Goal: Task Accomplishment & Management: Use online tool/utility

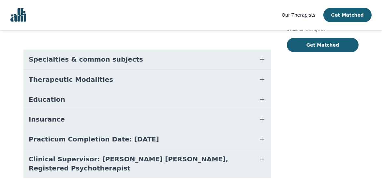
scroll to position [151, 0]
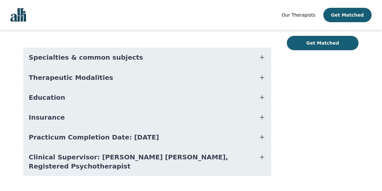
click at [260, 94] on icon "button" at bounding box center [262, 98] width 8 height 8
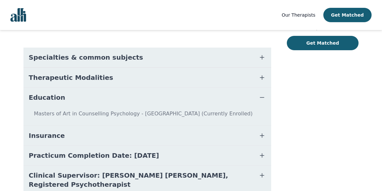
click at [263, 74] on icon "button" at bounding box center [262, 78] width 8 height 8
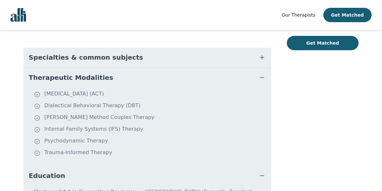
click at [265, 53] on icon "button" at bounding box center [262, 57] width 8 height 8
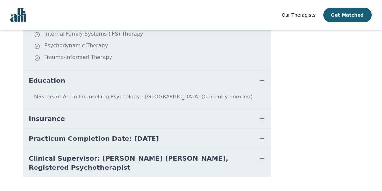
scroll to position [372, 0]
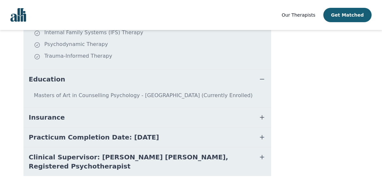
click at [261, 113] on icon "button" at bounding box center [262, 117] width 8 height 8
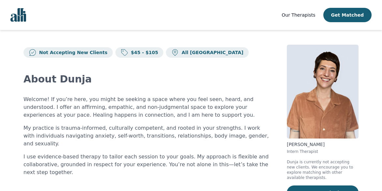
scroll to position [0, 0]
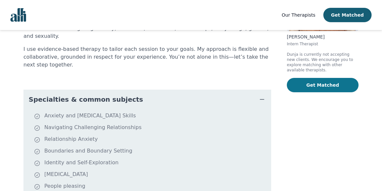
click at [314, 82] on button "Get Matched" at bounding box center [323, 85] width 72 height 14
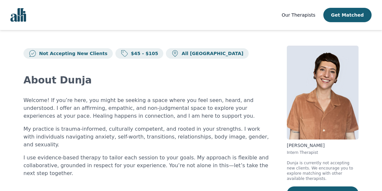
click at [196, 154] on p "I use evidence-based therapy to tailor each session to your goals. My approach …" at bounding box center [147, 165] width 248 height 23
